Goal: Information Seeking & Learning: Learn about a topic

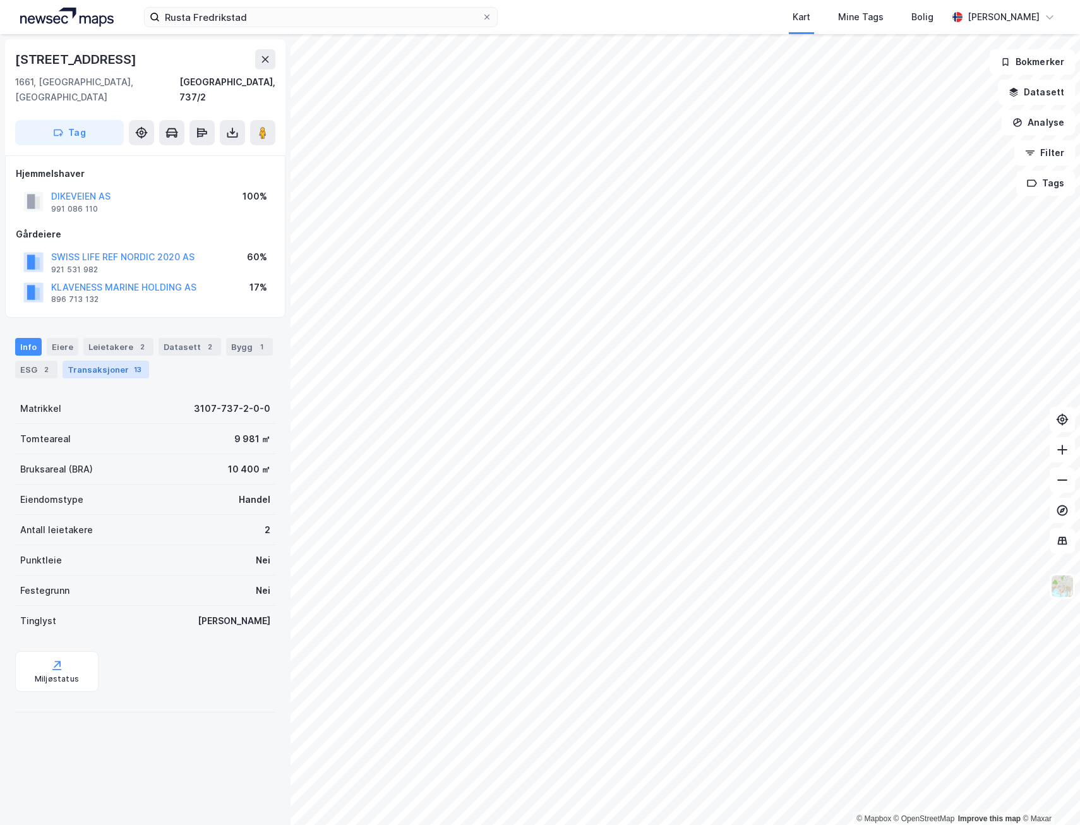
click at [93, 361] on div "Transaksjoner 13" at bounding box center [106, 370] width 86 height 18
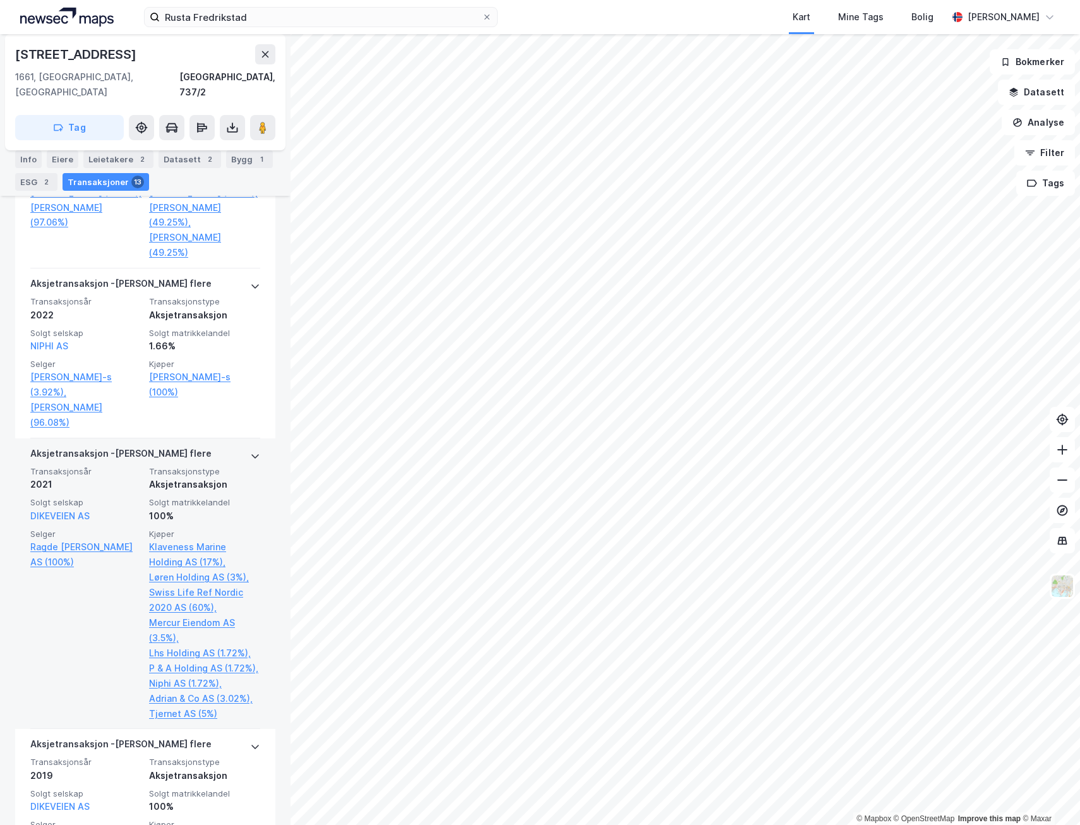
scroll to position [694, 0]
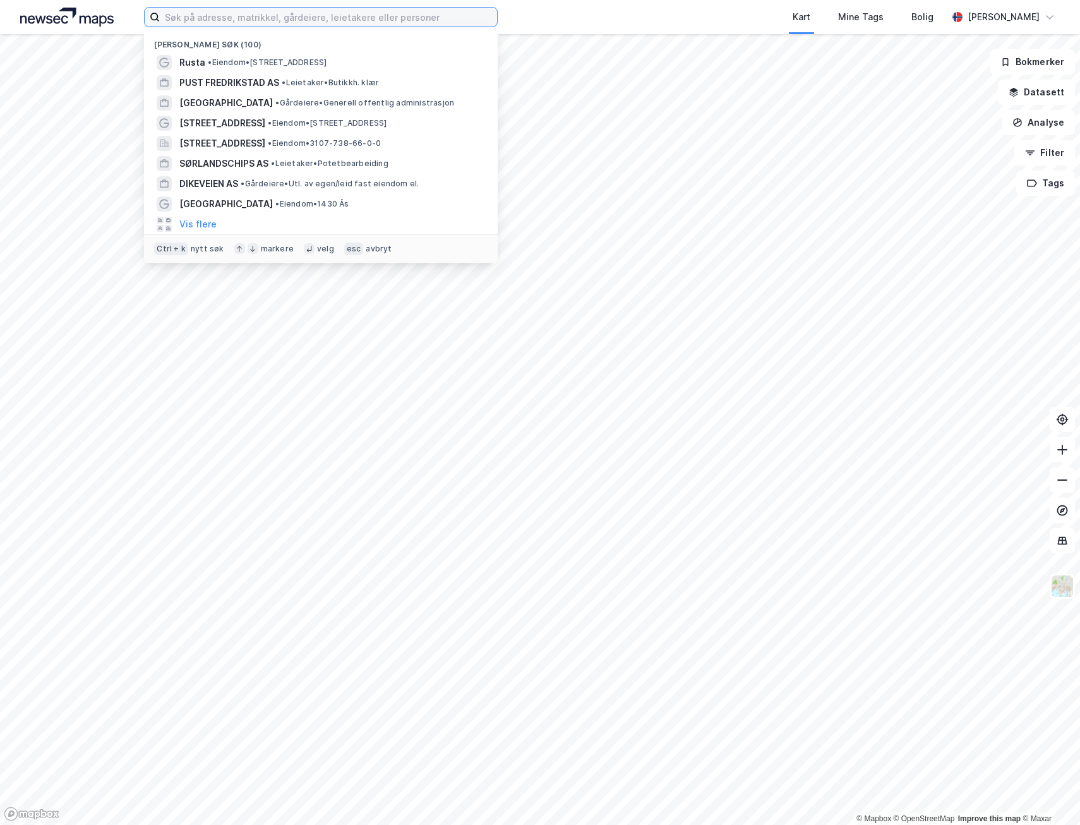
click at [244, 25] on input at bounding box center [328, 17] width 337 height 19
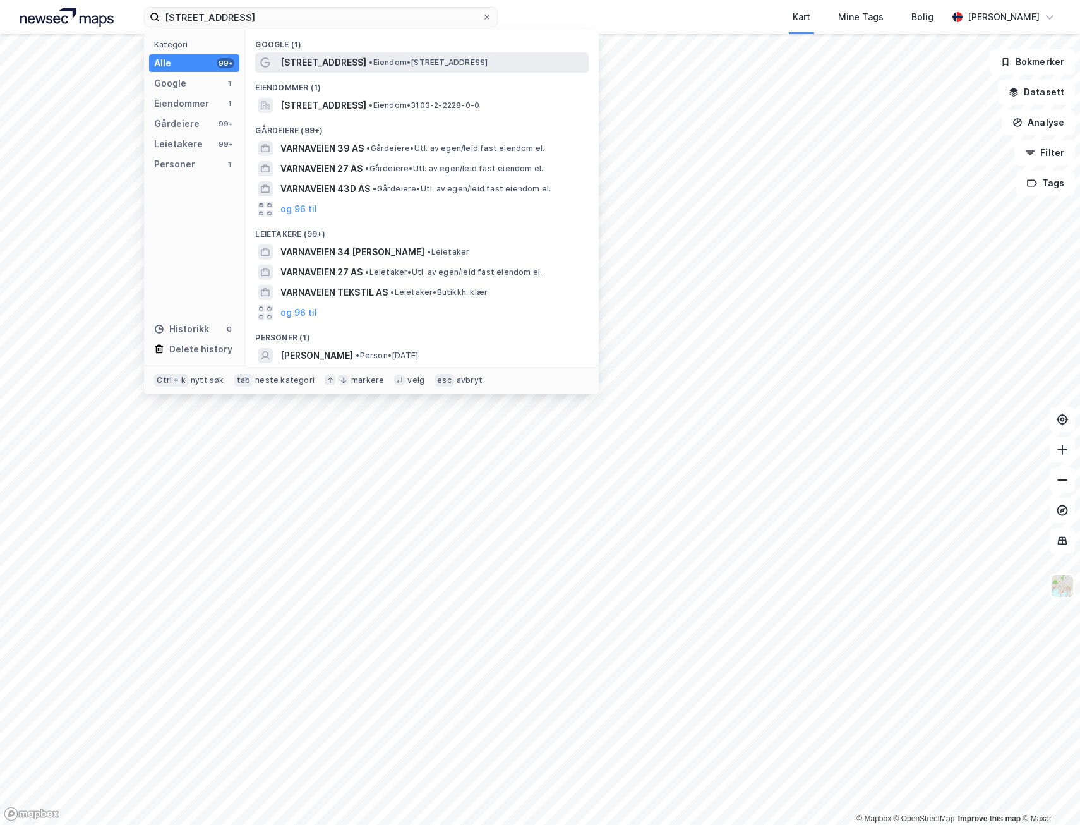
click at [369, 62] on span "• [PERSON_NAME] 34, 1523 Moss" at bounding box center [428, 62] width 119 height 10
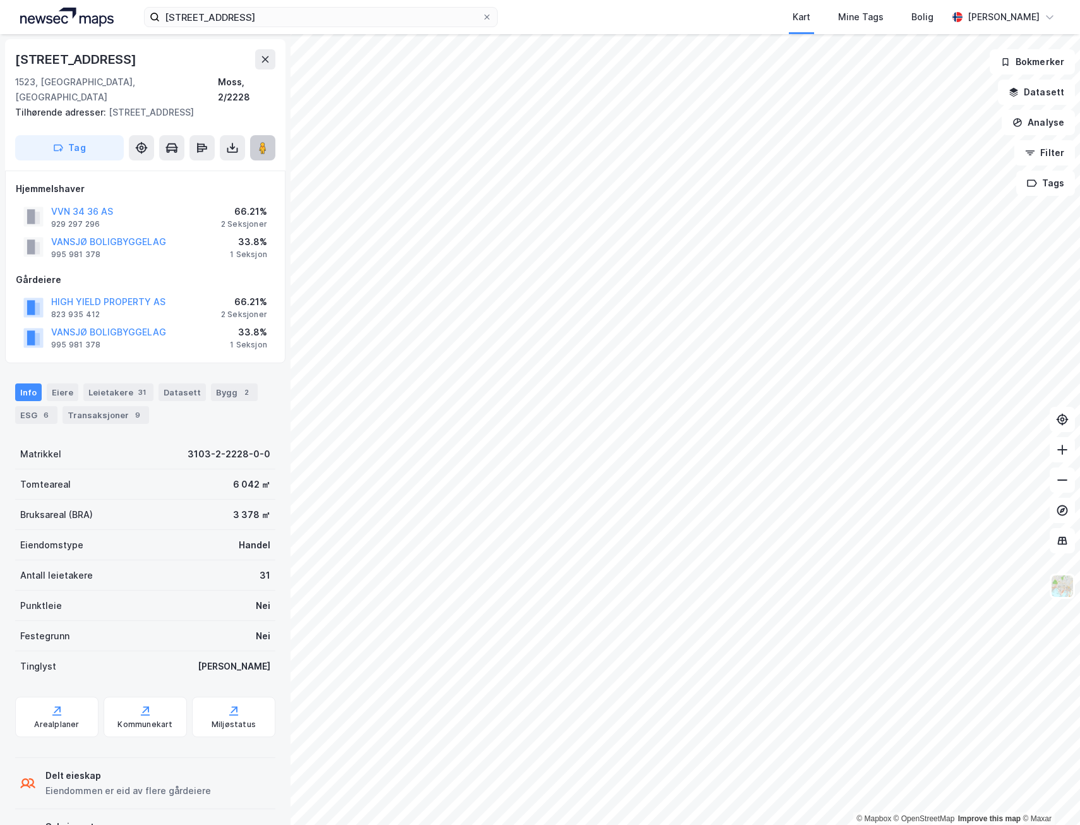
click at [260, 141] on image at bounding box center [263, 147] width 8 height 13
click at [98, 383] on div "Leietakere 31" at bounding box center [118, 392] width 70 height 18
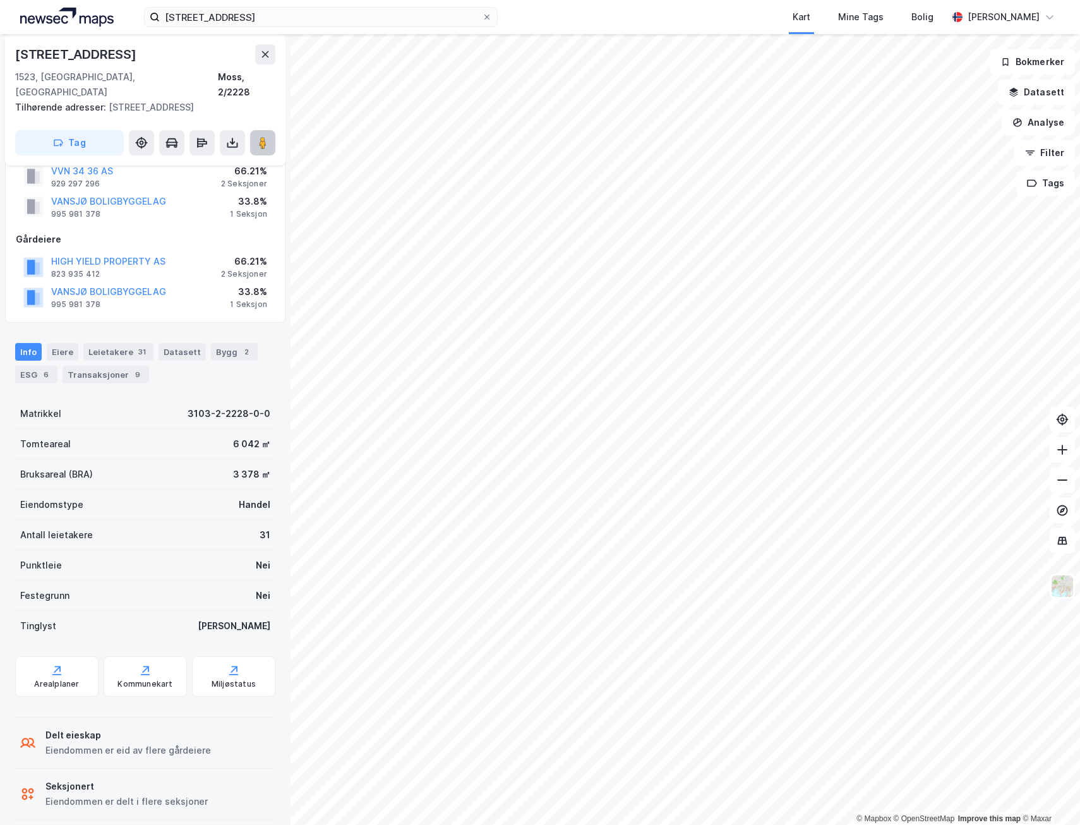
click at [254, 130] on button at bounding box center [262, 142] width 25 height 25
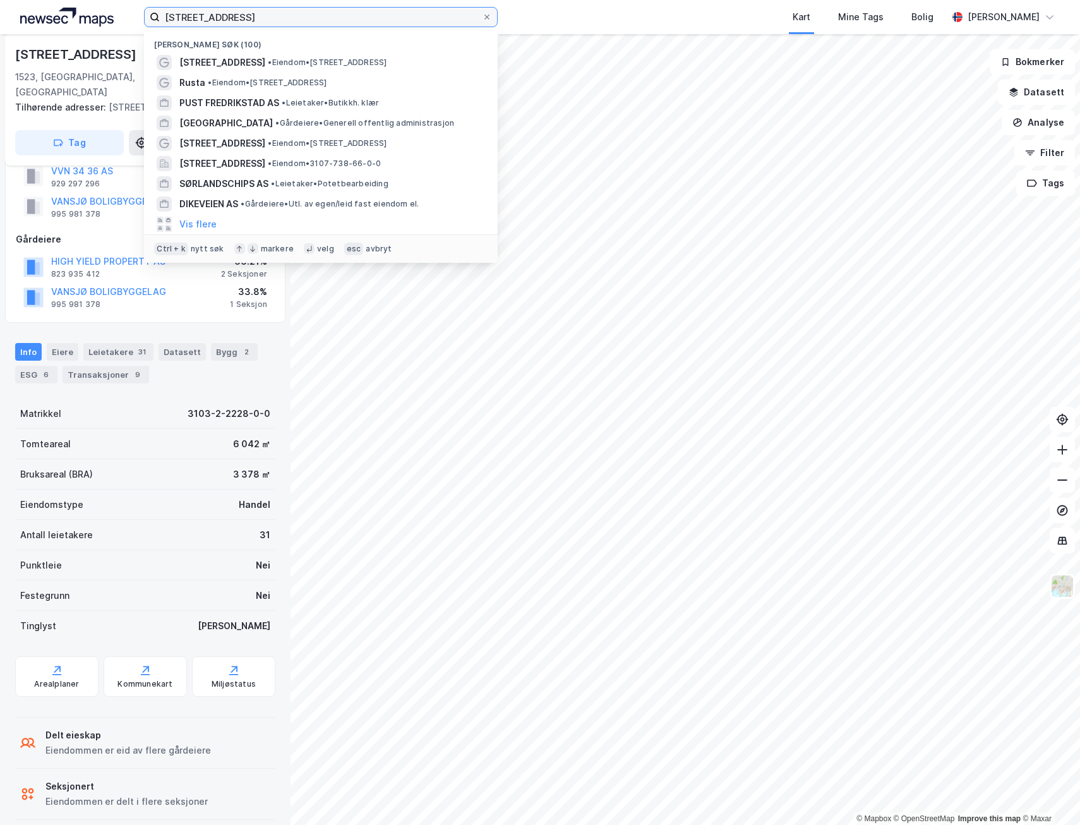
click at [273, 13] on input "[STREET_ADDRESS]" at bounding box center [321, 17] width 322 height 19
type input "B"
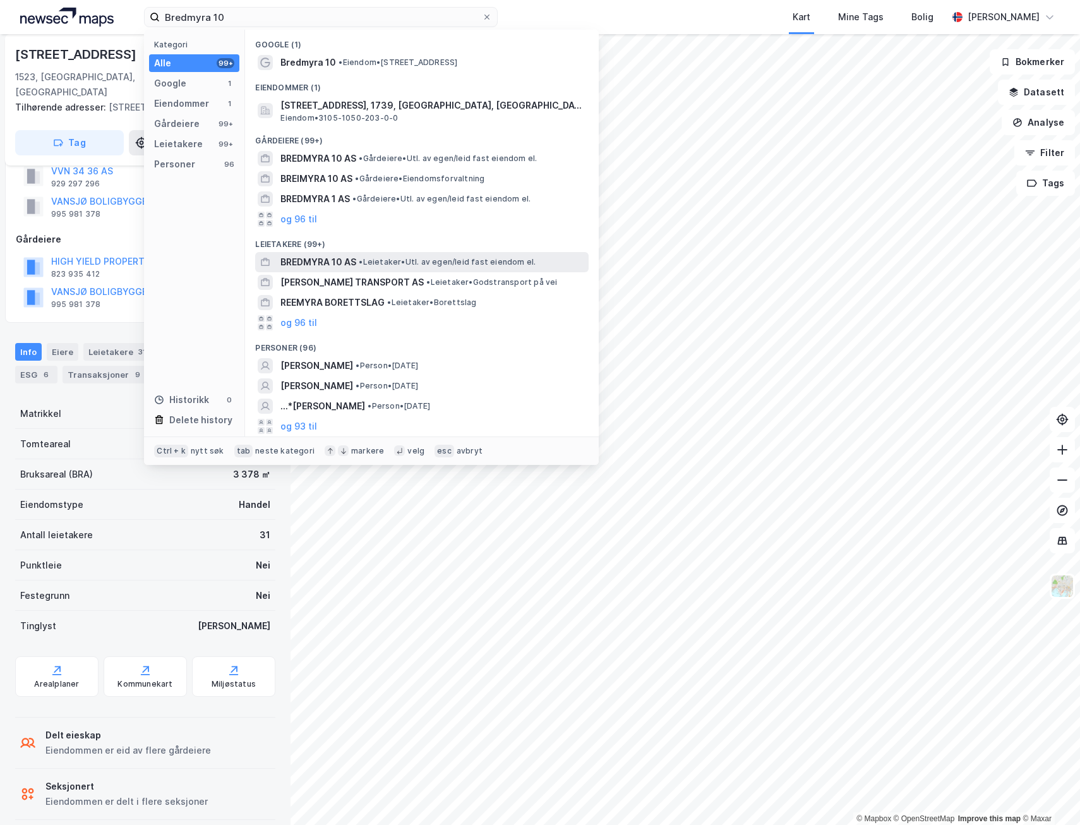
click at [343, 258] on span "BREDMYRA 10 AS" at bounding box center [318, 261] width 76 height 15
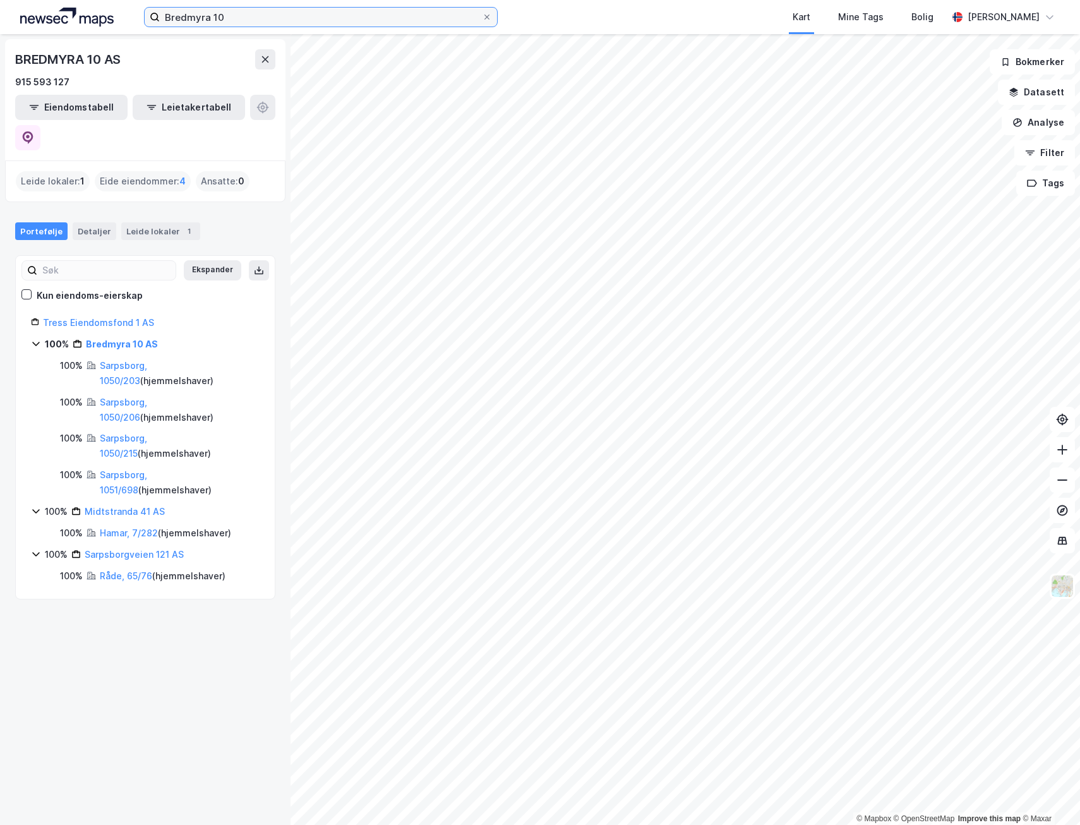
click at [246, 15] on input "Bredmyra 10" at bounding box center [321, 17] width 322 height 19
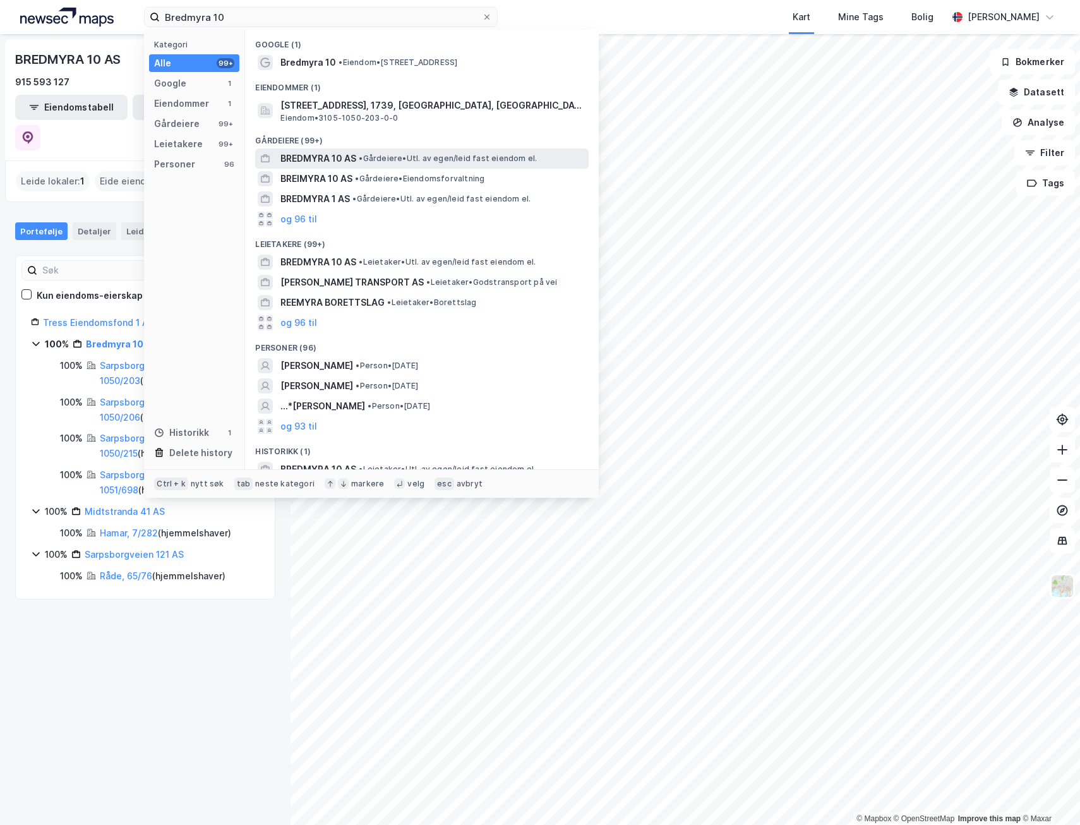
click at [315, 158] on span "BREDMYRA 10 AS" at bounding box center [318, 158] width 76 height 15
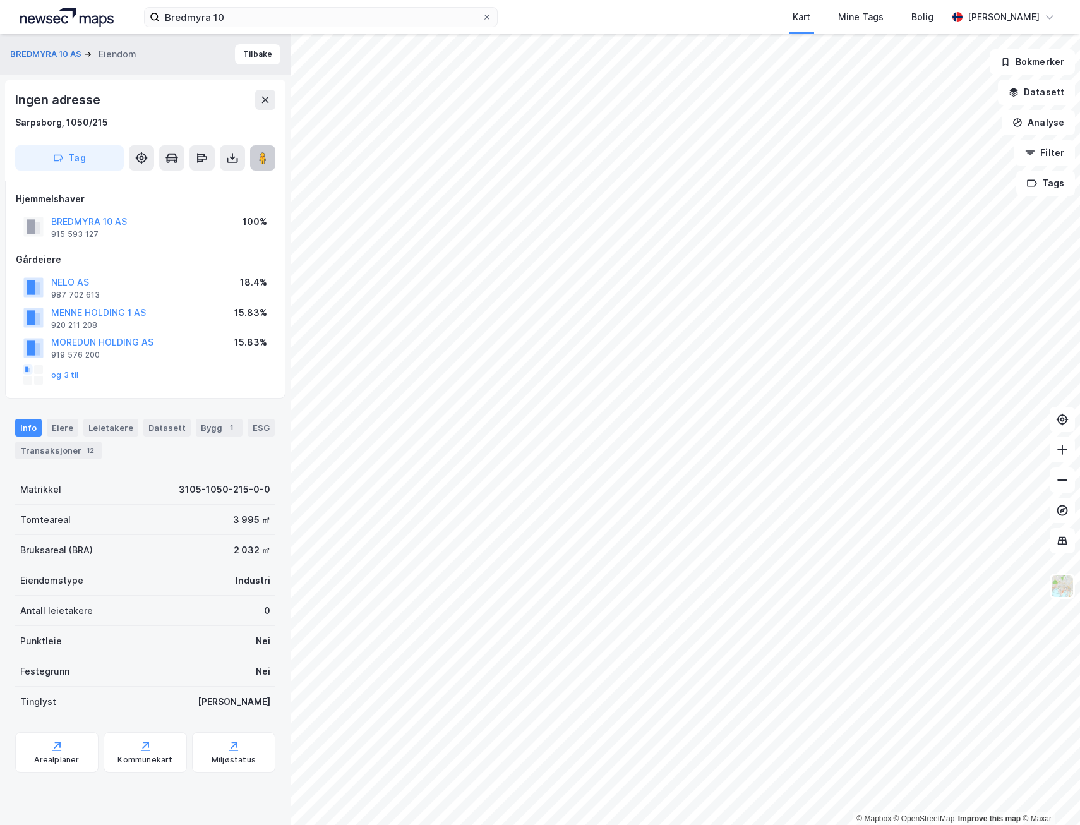
click at [270, 157] on button at bounding box center [262, 157] width 25 height 25
click at [94, 424] on div "Leietakere" at bounding box center [110, 428] width 55 height 18
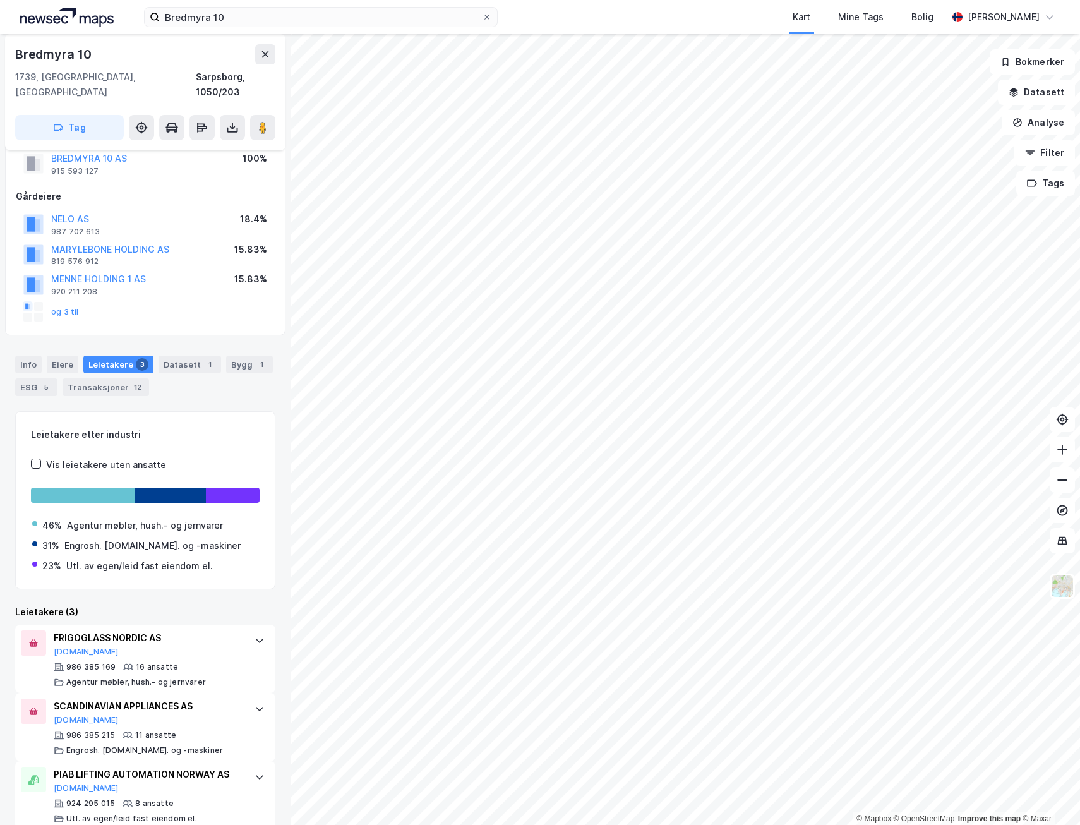
scroll to position [42, 0]
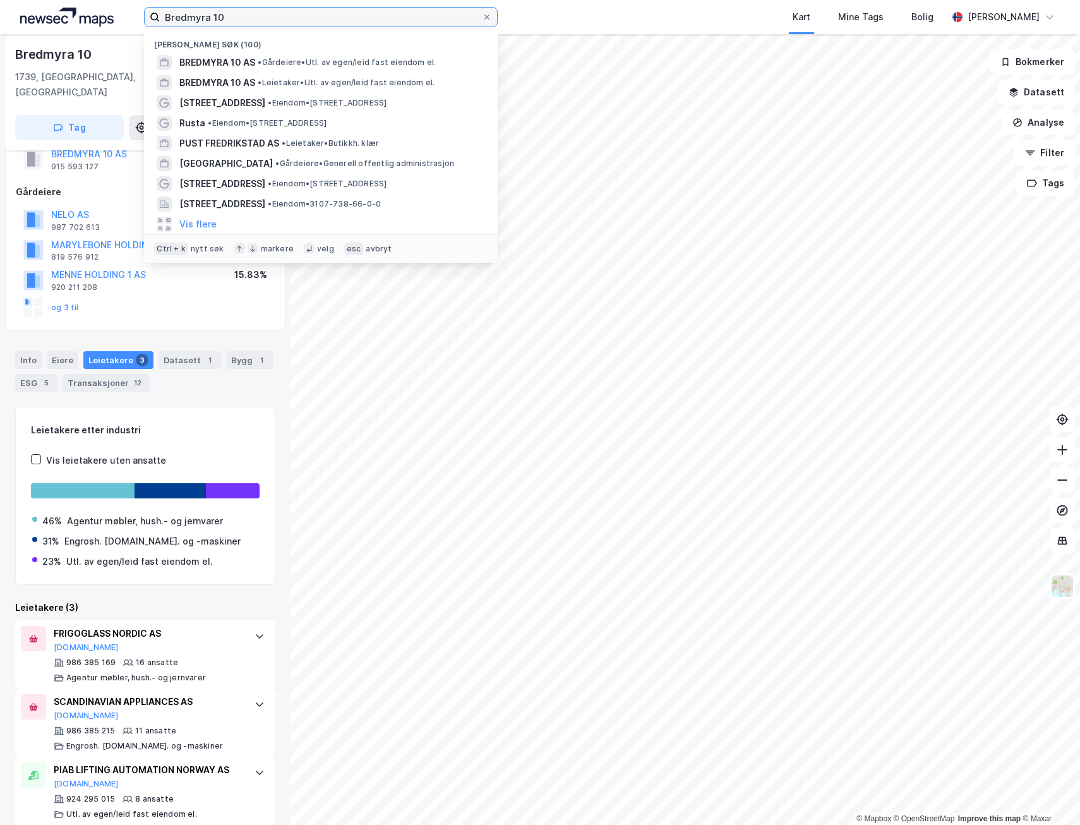
drag, startPoint x: 247, startPoint y: 16, endPoint x: 3, endPoint y: 31, distance: 244.8
click at [1, 32] on div "Bredmyra 10 Nylige søk (100) BREDMYRA 10 AS • Gårdeiere • Utl. av egen/leid fas…" at bounding box center [540, 17] width 1080 height 34
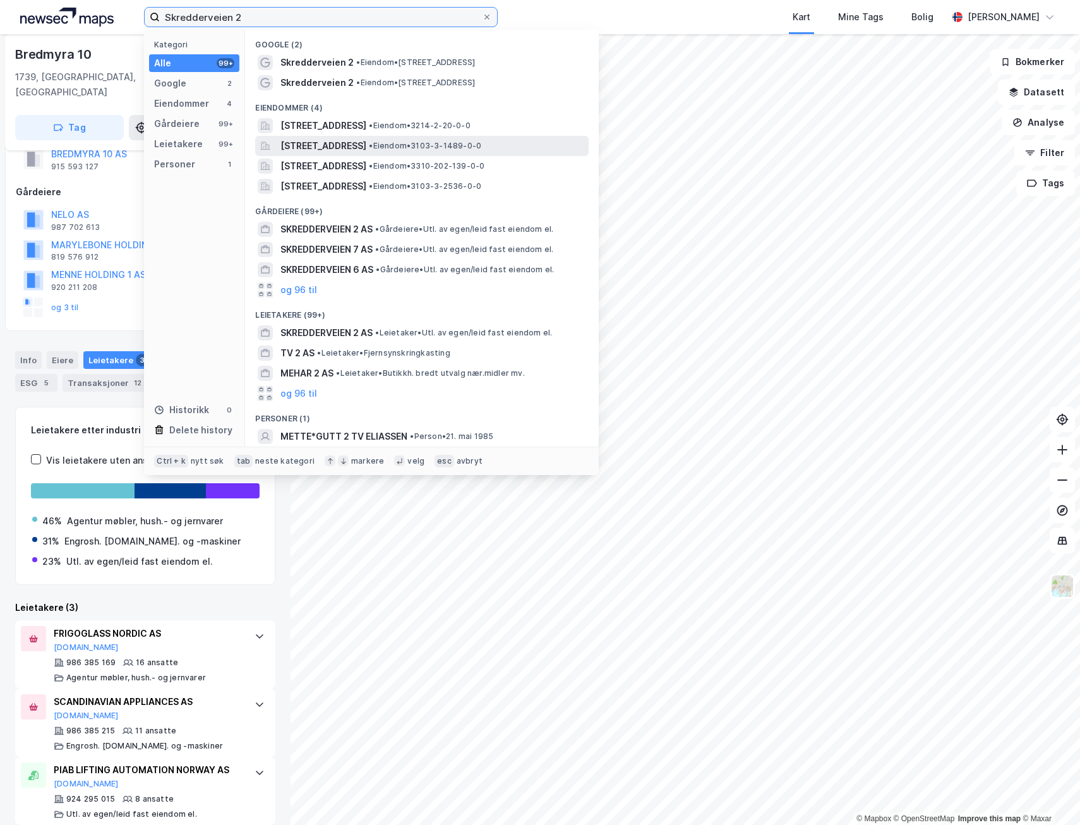
type input "Skredderveien 2"
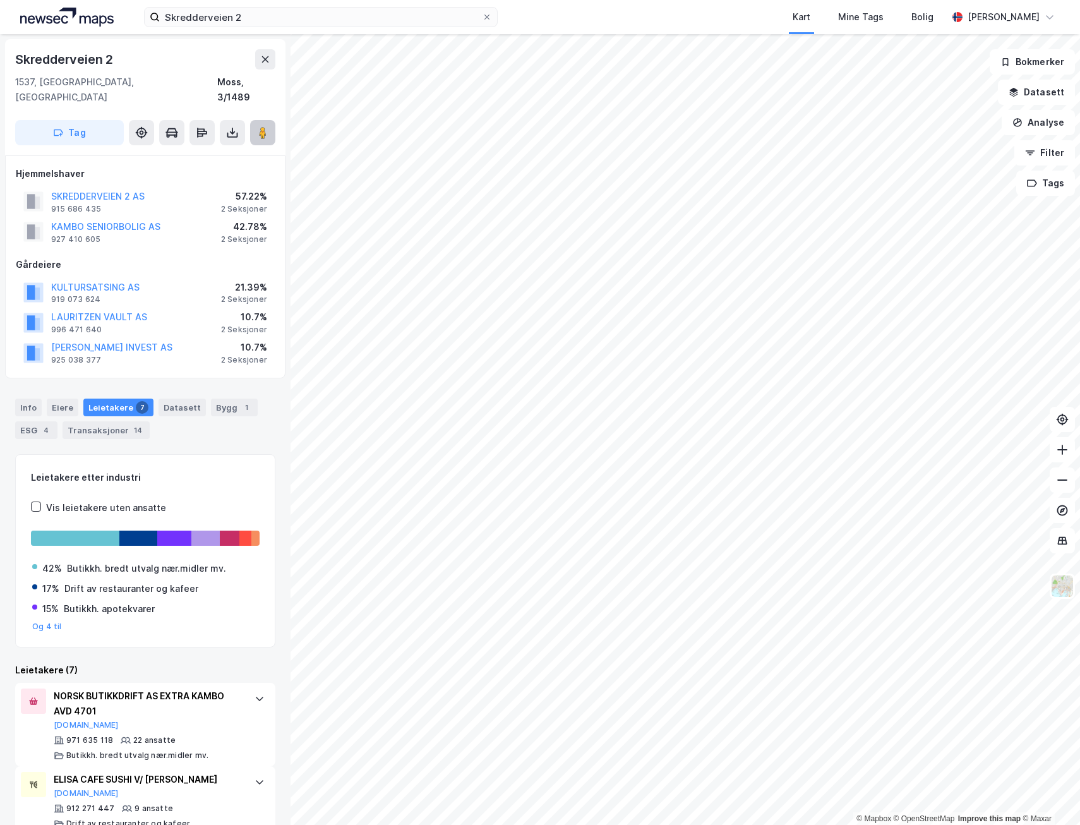
click at [269, 120] on button at bounding box center [262, 132] width 25 height 25
